Goal: Complete application form: Complete application form

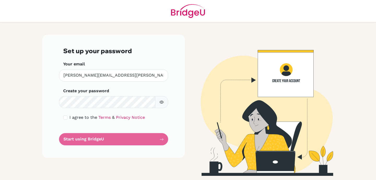
click at [164, 103] on button "button" at bounding box center [161, 102] width 13 height 12
click at [65, 117] on input "checkbox" at bounding box center [65, 118] width 4 height 4
checkbox input "true"
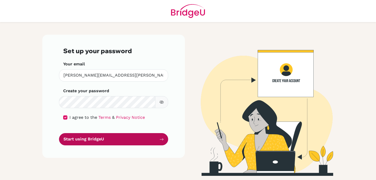
click at [99, 141] on button "Start using BridgeU" at bounding box center [113, 139] width 109 height 12
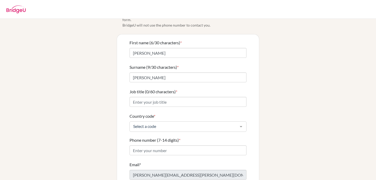
scroll to position [31, 0]
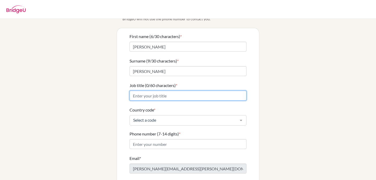
click at [185, 95] on input "Job title (0/60 characters) *" at bounding box center [187, 96] width 117 height 10
type input "Service Learning Coordinator, TOK Coordinator, MYP Teacher"
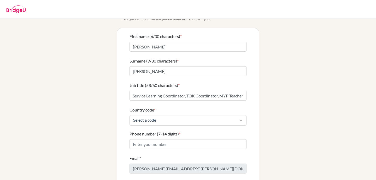
scroll to position [0, 0]
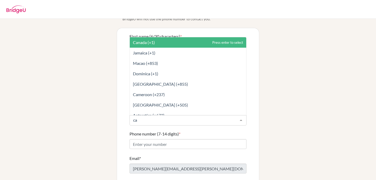
type input "cam"
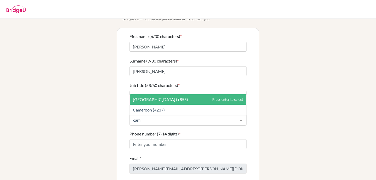
click at [165, 97] on span "[GEOGRAPHIC_DATA] (+855)" at bounding box center [188, 99] width 116 height 10
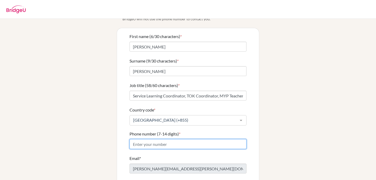
click at [178, 139] on input "Phone number (7-14 digits) *" at bounding box center [187, 144] width 117 height 10
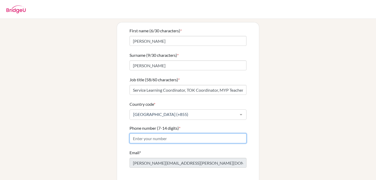
scroll to position [38, 0]
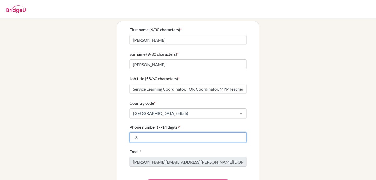
type input "+"
paste input "855 (0) 92 111"
click at [147, 133] on input "855 (0) 92 111" at bounding box center [187, 138] width 117 height 10
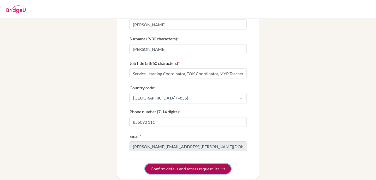
click at [185, 165] on button "Confirm details and access request list" at bounding box center [188, 169] width 86 height 10
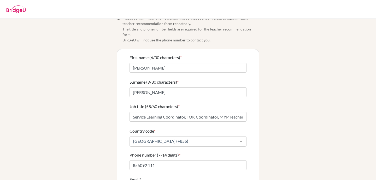
scroll to position [72, 0]
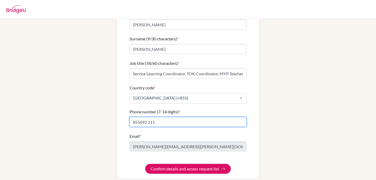
click at [132, 117] on input "855092 111" at bounding box center [187, 122] width 117 height 10
click at [151, 117] on input "[PHONE_NUMBER]" at bounding box center [187, 122] width 117 height 10
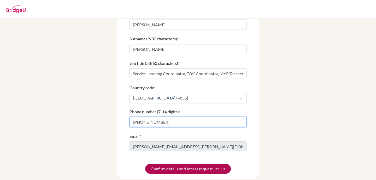
type input "[PHONE_NUMBER]"
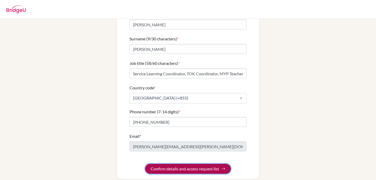
click at [184, 164] on button "Confirm details and access request list" at bounding box center [188, 169] width 86 height 10
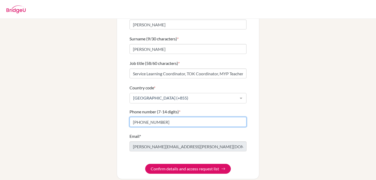
click at [180, 117] on input "[PHONE_NUMBER]" at bounding box center [187, 122] width 117 height 10
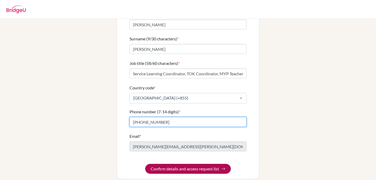
type input "[PHONE_NUMBER]"
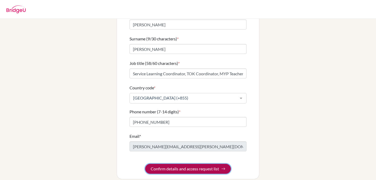
click at [192, 164] on button "Confirm details and access request list" at bounding box center [188, 169] width 86 height 10
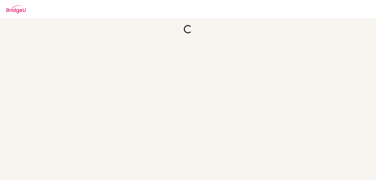
scroll to position [0, 0]
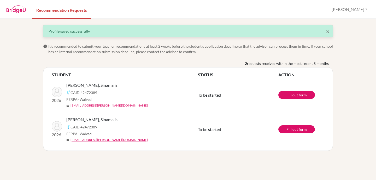
click at [299, 99] on td "Fill out form" at bounding box center [301, 95] width 46 height 34
click at [296, 97] on link "Fill out form" at bounding box center [296, 95] width 37 height 8
